Goal: Information Seeking & Learning: Learn about a topic

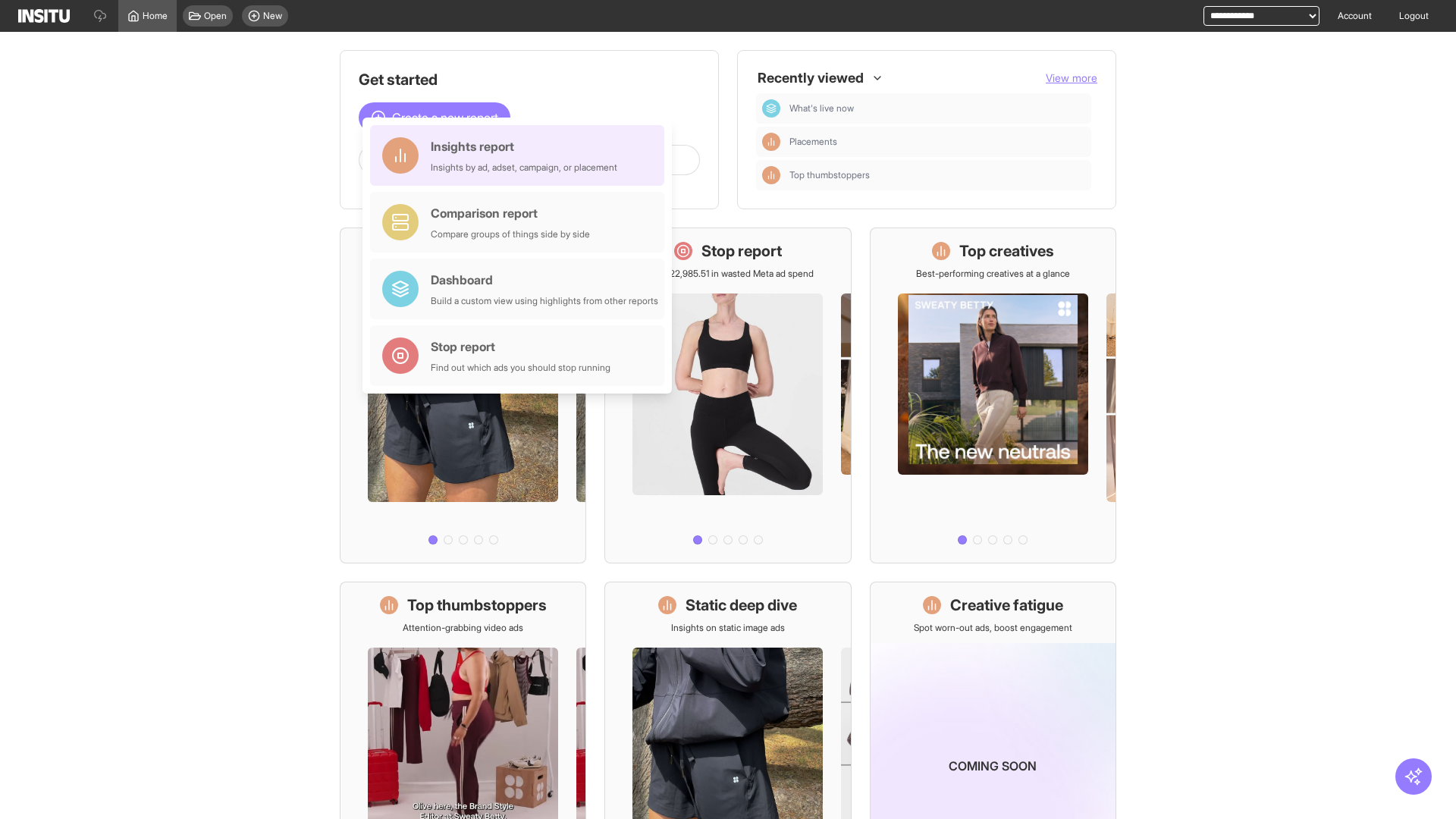
click at [521, 155] on div "Insights report Insights by ad, adset, campaign, or placement" at bounding box center [524, 155] width 187 height 37
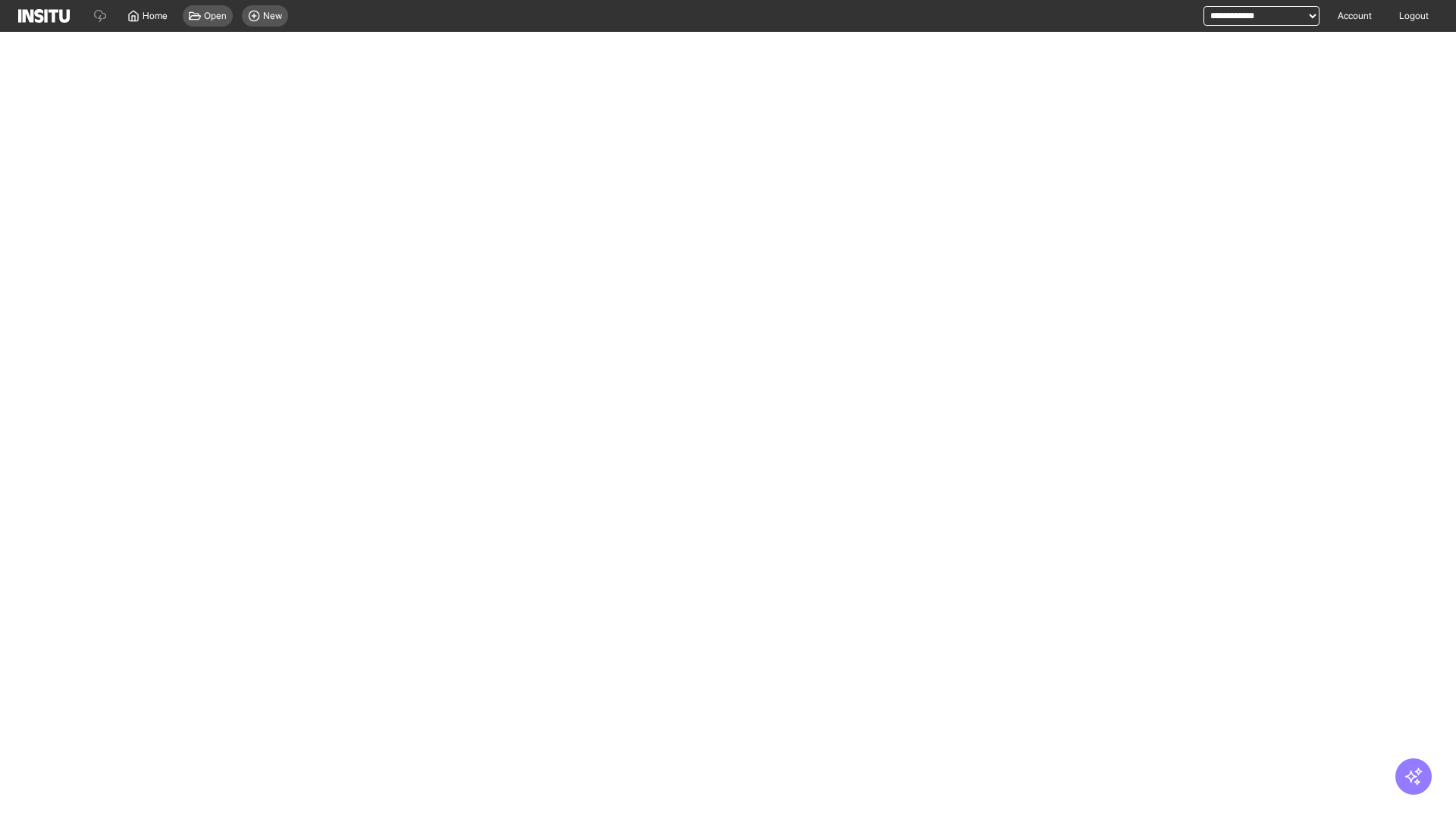
select select "**"
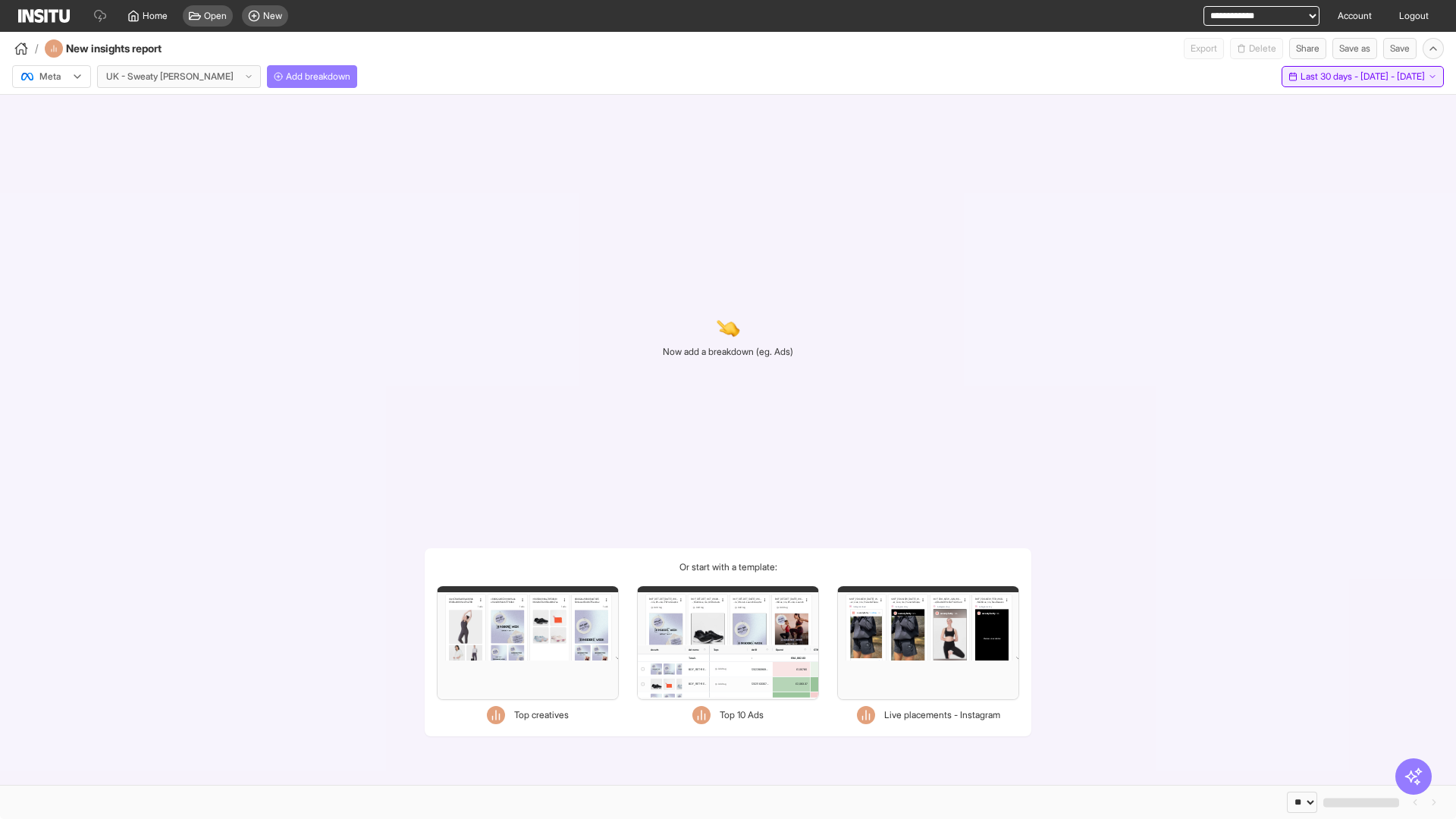
click at [1329, 76] on span "Last 30 days - [DATE] - [DATE]" at bounding box center [1363, 76] width 124 height 12
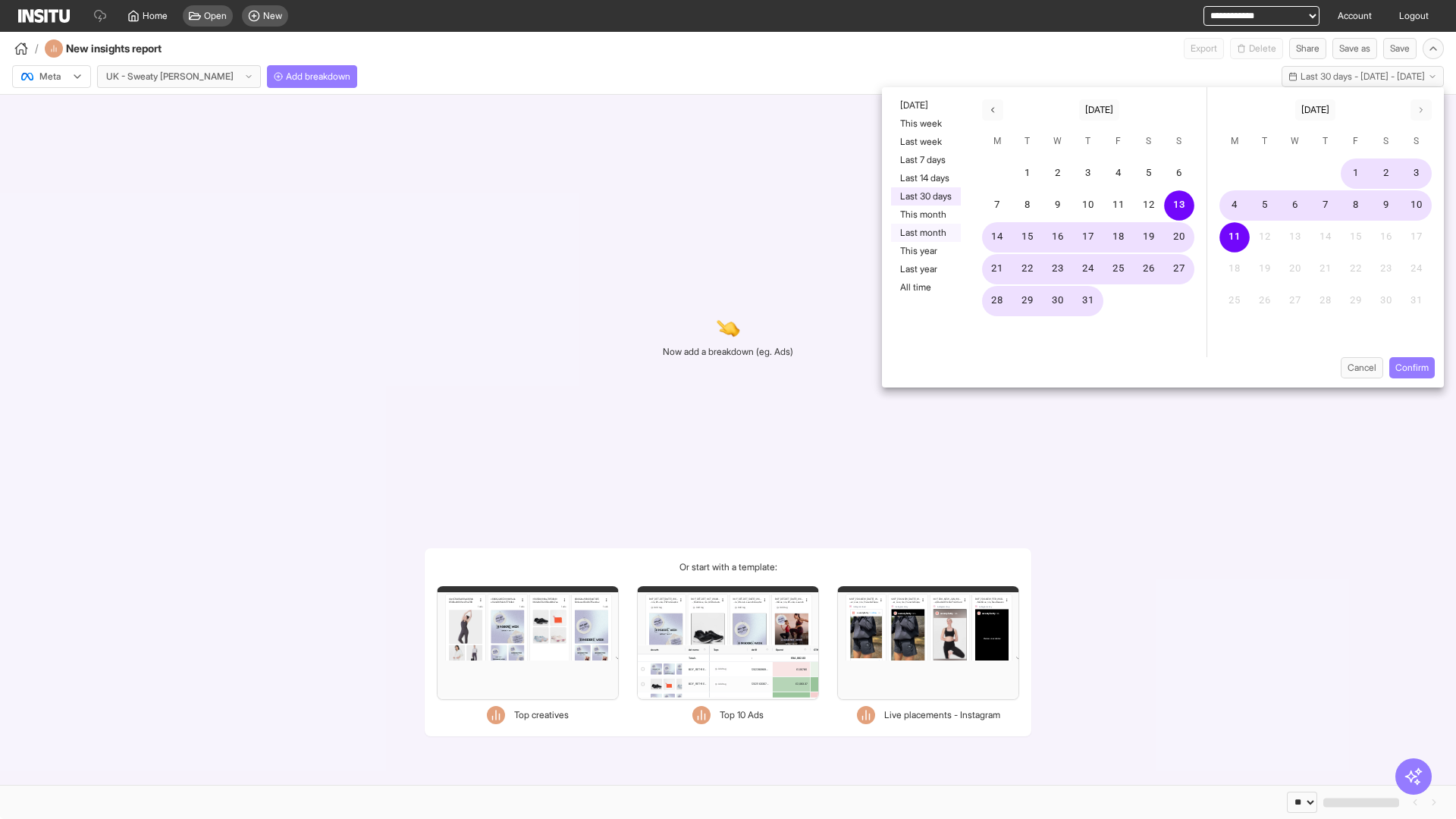
click at [924, 233] on button "Last month" at bounding box center [926, 232] width 70 height 18
